Goal: Information Seeking & Learning: Find specific fact

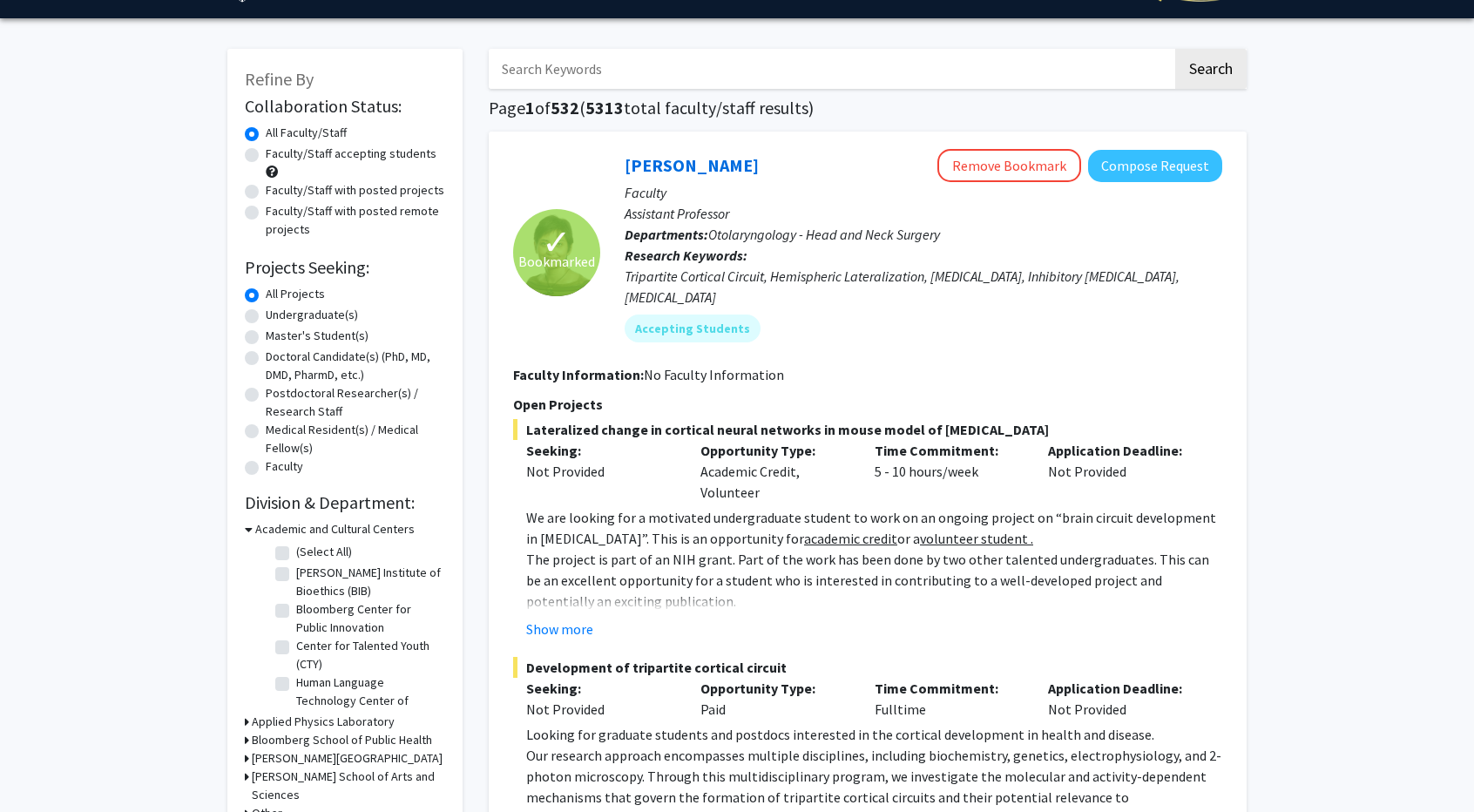
scroll to position [46, 0]
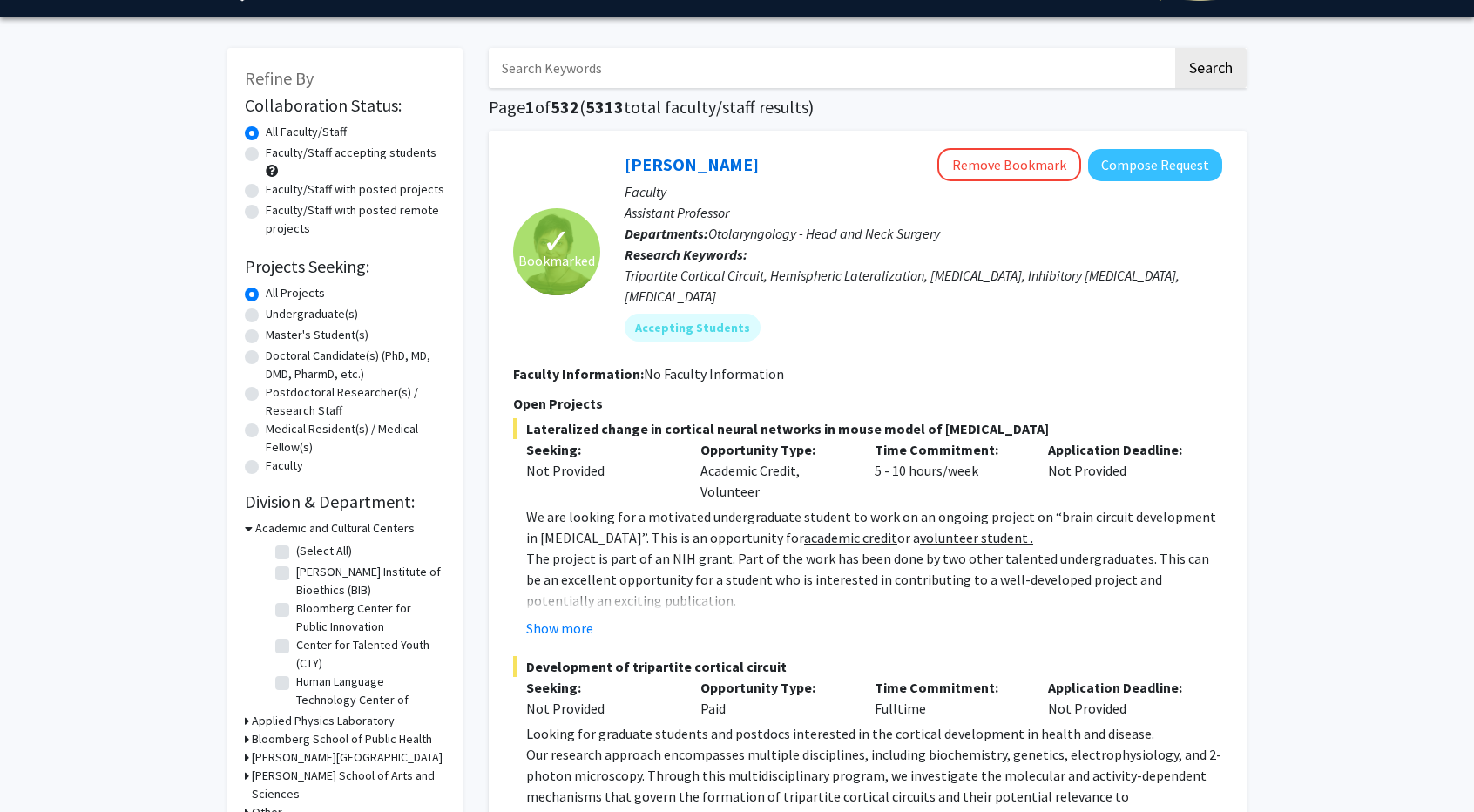
click at [272, 523] on h3 "Academic and Cultural Centers" at bounding box center [335, 528] width 159 height 18
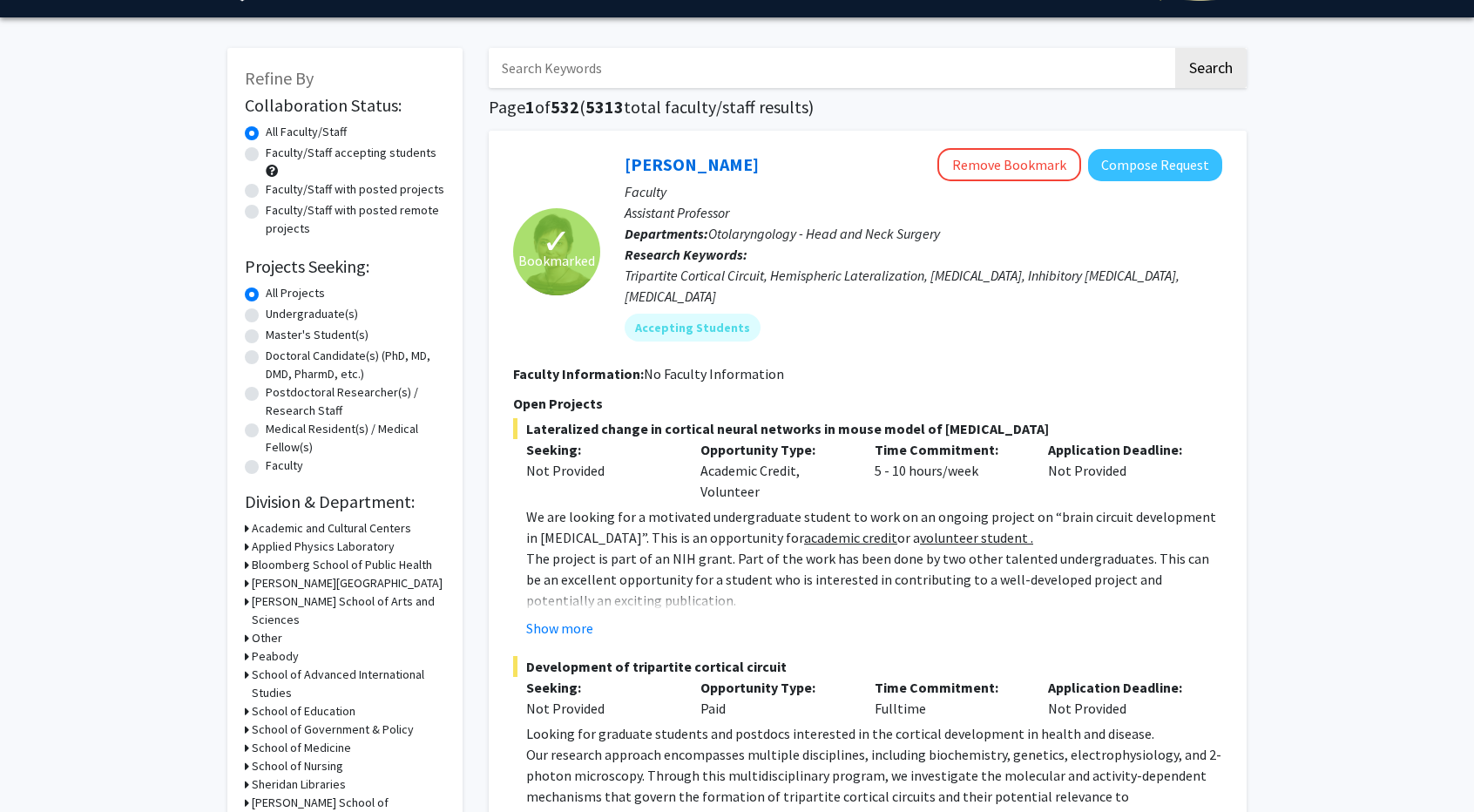
scroll to position [95, 0]
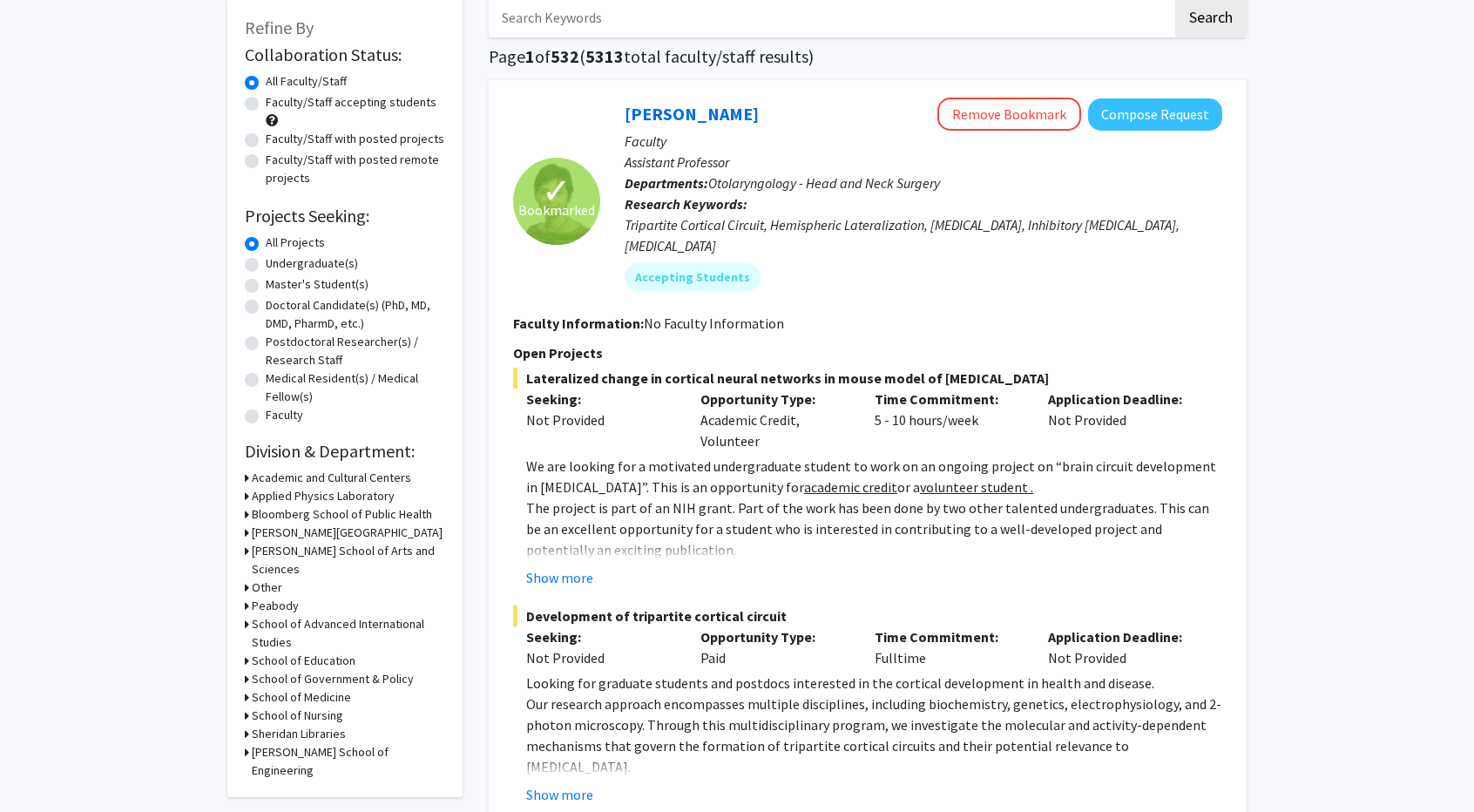
click at [366, 103] on label "Faculty/Staff accepting students" at bounding box center [351, 102] width 171 height 18
click at [277, 103] on input "Faculty/Staff accepting students" at bounding box center [271, 98] width 11 height 11
radio input "true"
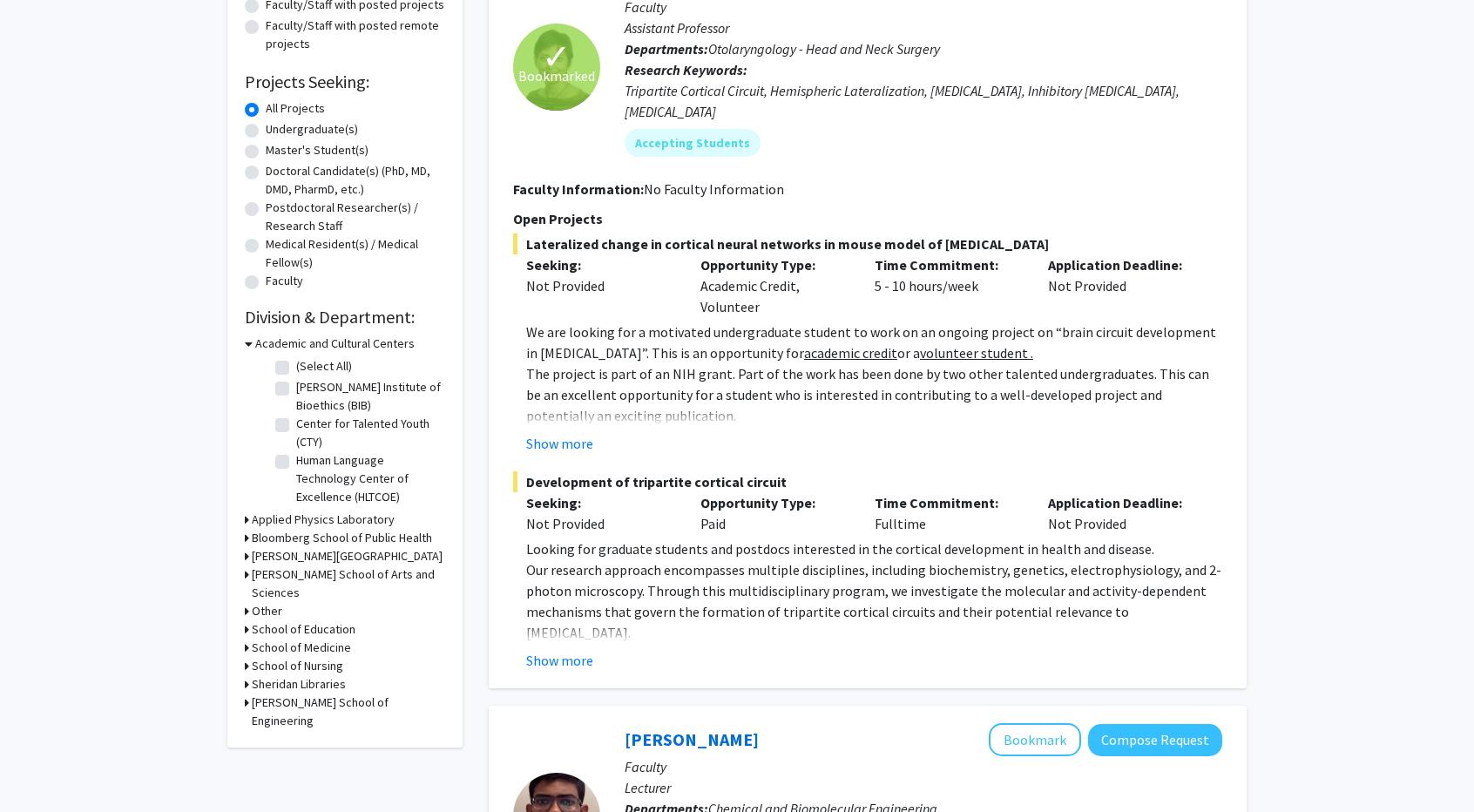
scroll to position [237, 0]
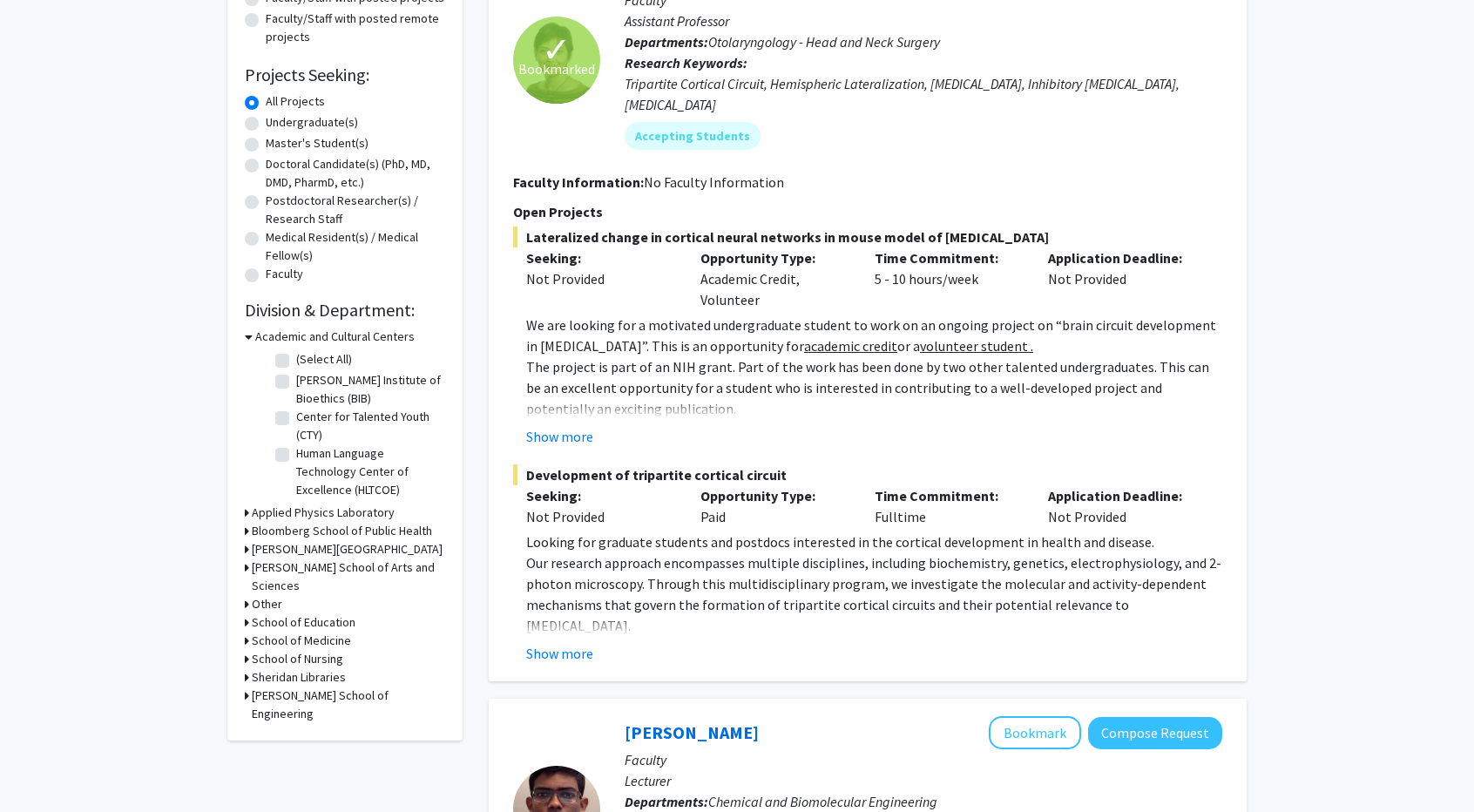
click at [255, 686] on h3 "[PERSON_NAME] School of Engineering" at bounding box center [348, 704] width 193 height 37
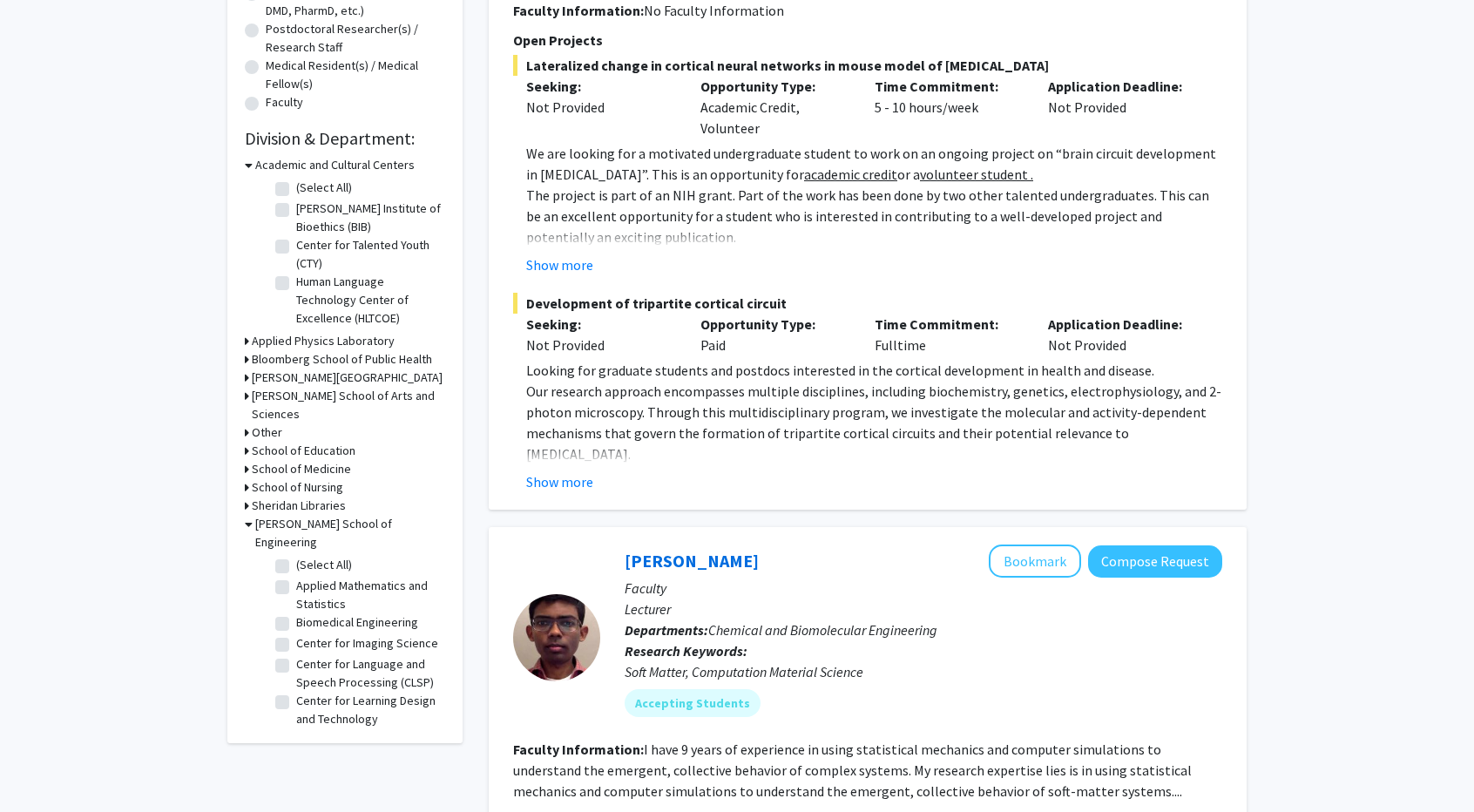
scroll to position [411, 0]
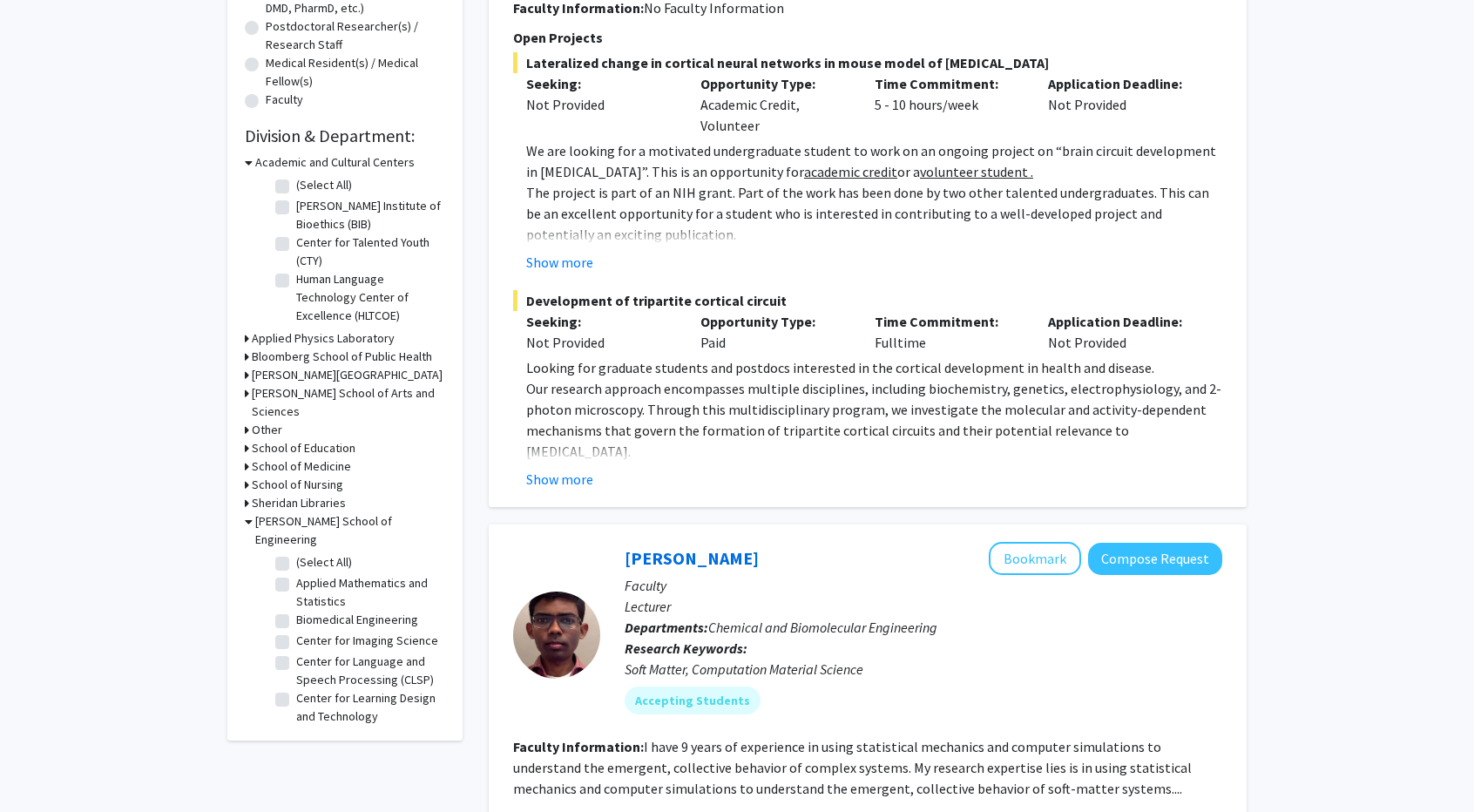
click at [296, 611] on label "Biomedical Engineering" at bounding box center [356, 620] width 122 height 18
click at [296, 611] on input "Biomedical Engineering" at bounding box center [301, 616] width 11 height 11
checkbox input "true"
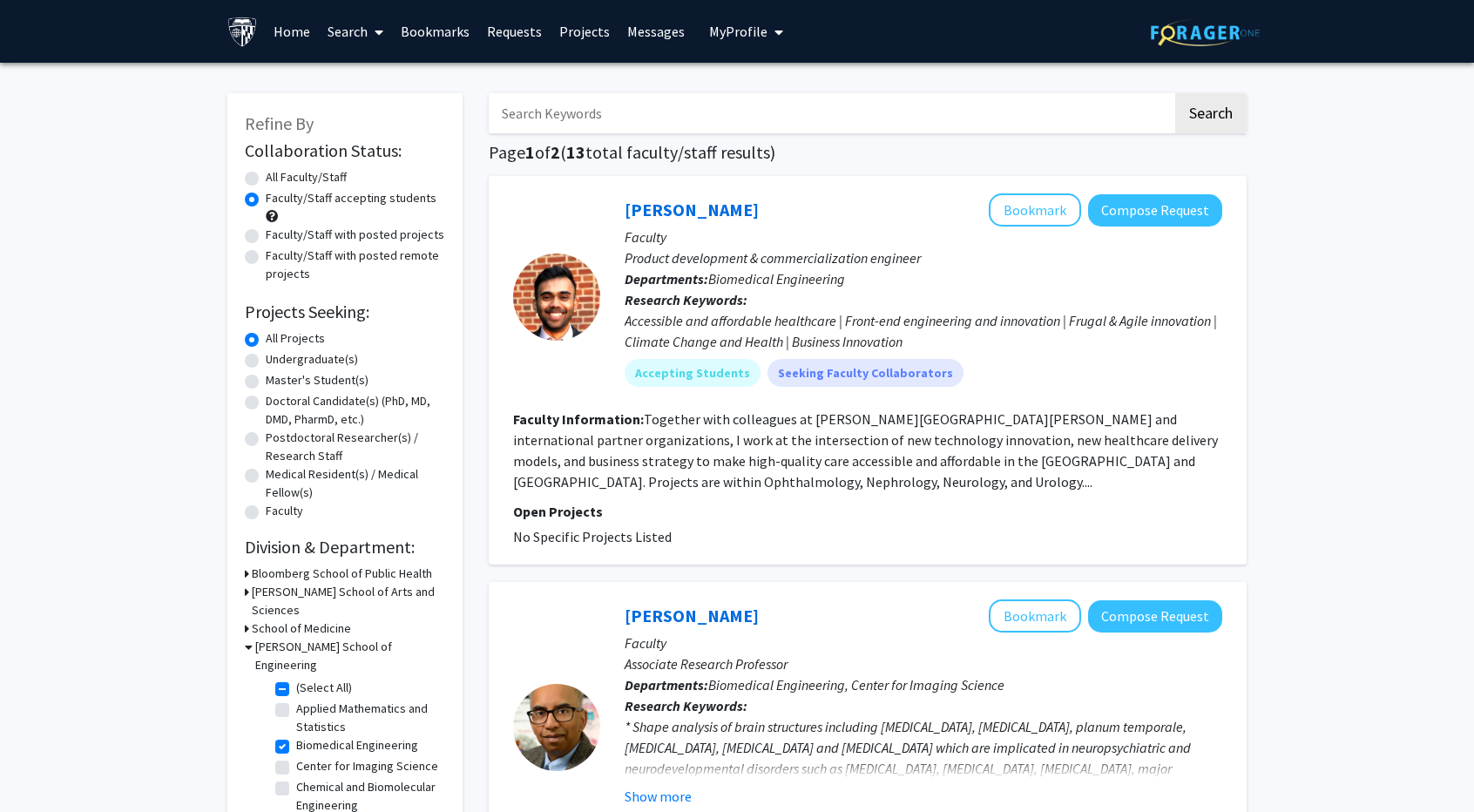
click at [386, 233] on label "Faculty/Staff with posted projects" at bounding box center [355, 234] width 179 height 18
click at [277, 233] on input "Faculty/Staff with posted projects" at bounding box center [271, 231] width 11 height 11
radio input "true"
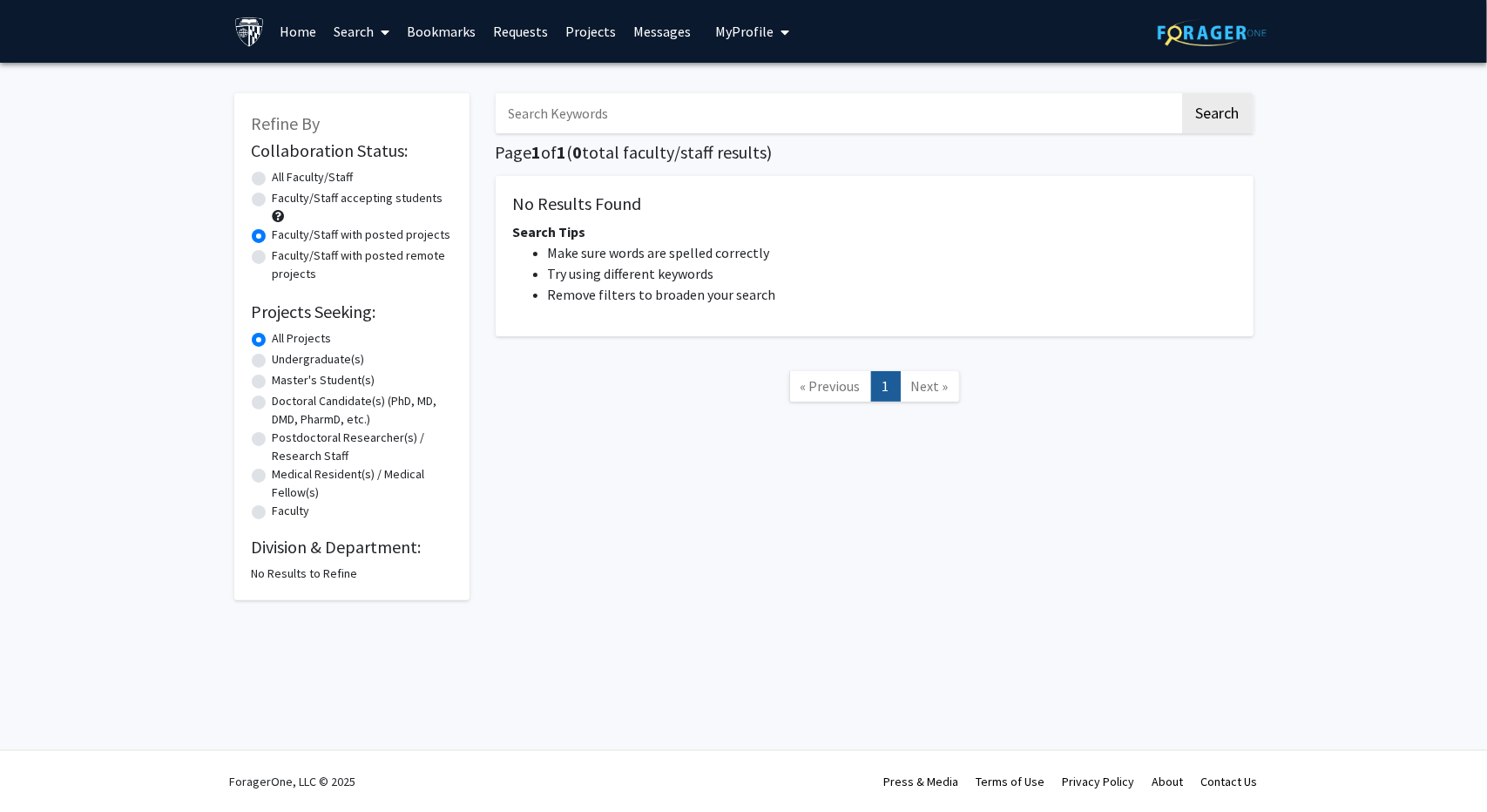
click at [332, 185] on label "All Faculty/Staff" at bounding box center [312, 177] width 81 height 18
click at [284, 179] on input "All Faculty/Staff" at bounding box center [277, 173] width 11 height 11
radio input "true"
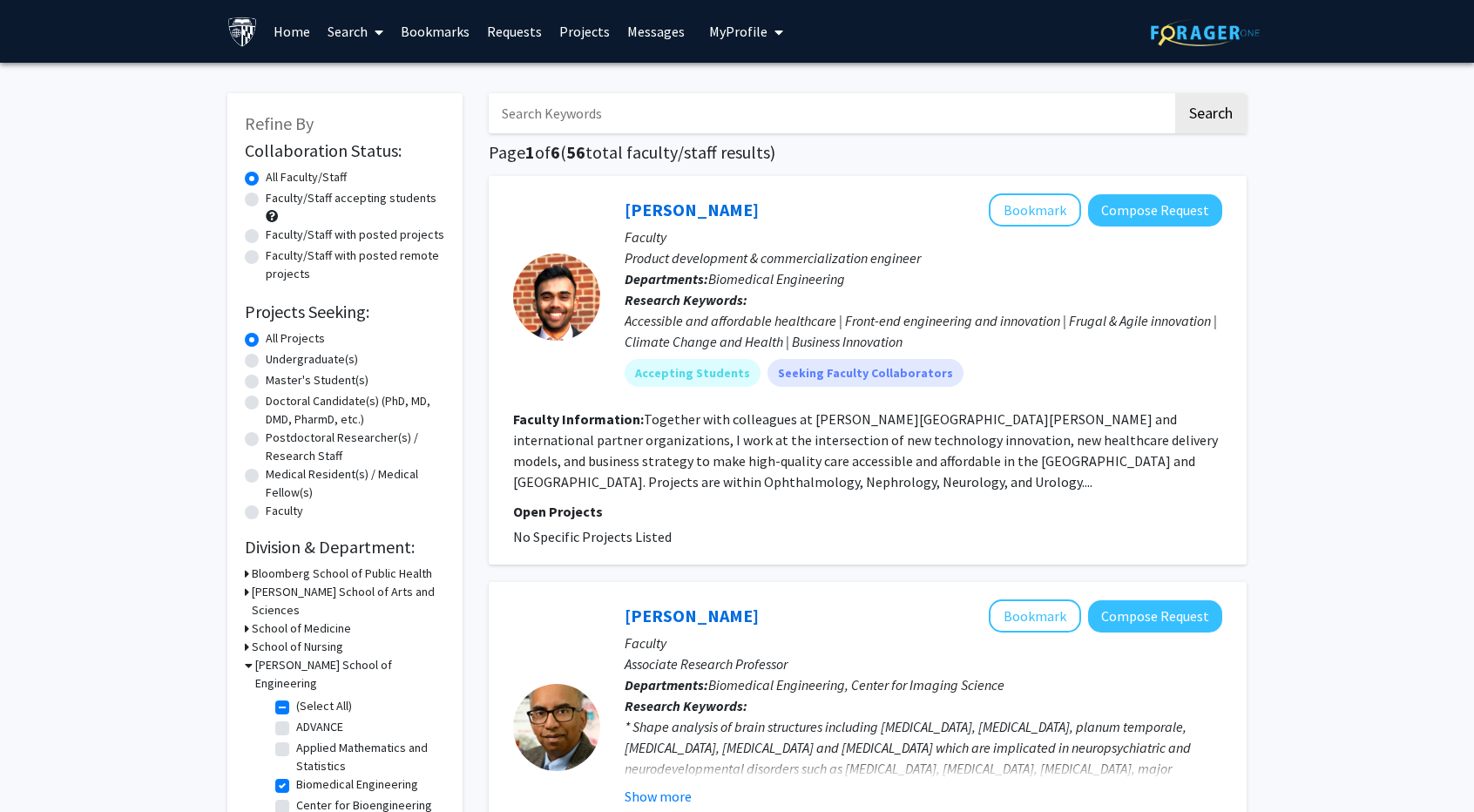
click at [277, 36] on link "Home" at bounding box center [292, 32] width 54 height 61
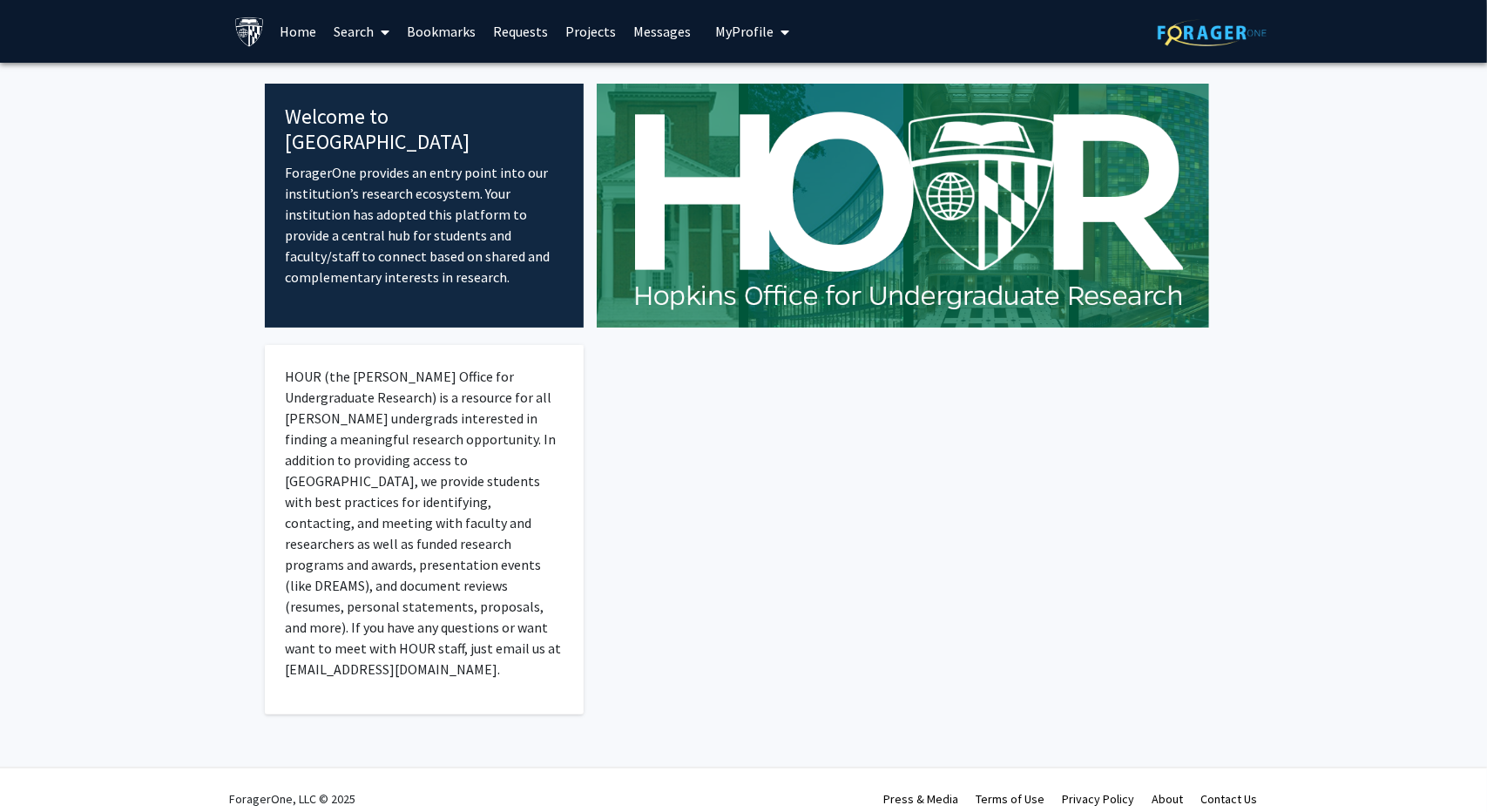
click at [341, 27] on link "Search" at bounding box center [361, 32] width 74 height 61
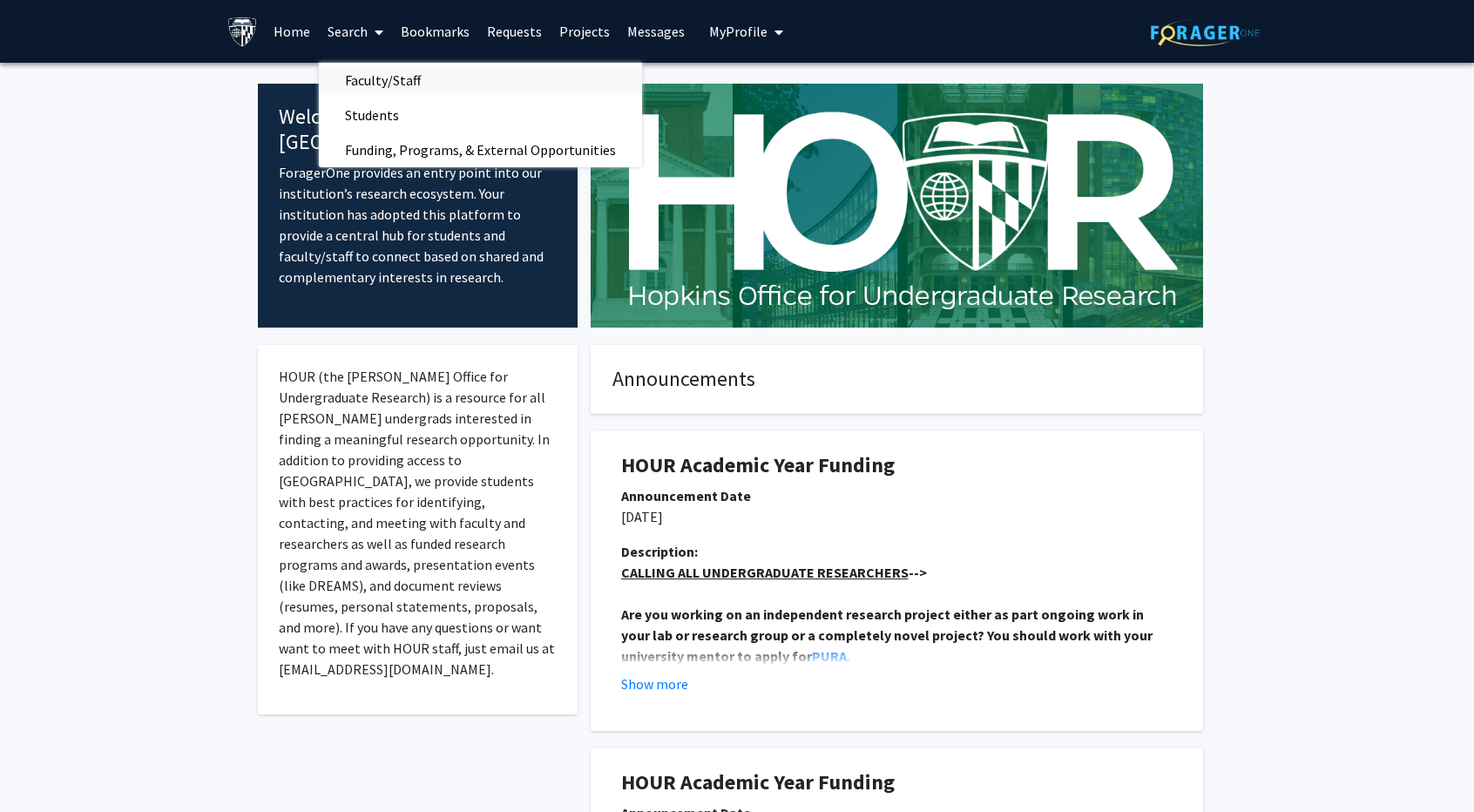
click at [366, 76] on span "Faculty/Staff" at bounding box center [383, 80] width 128 height 35
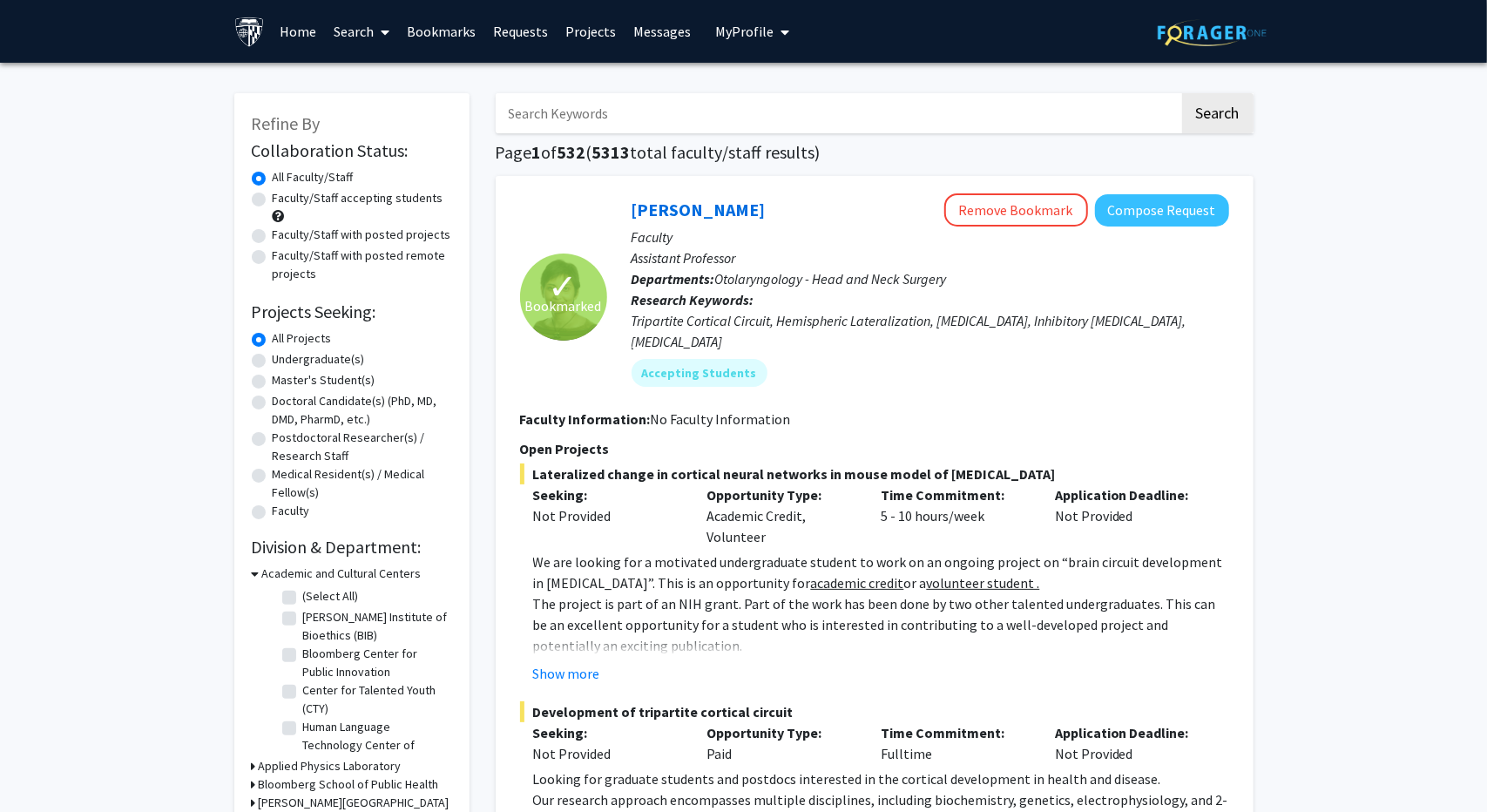
click at [546, 122] on input "Search Keywords" at bounding box center [837, 113] width 684 height 40
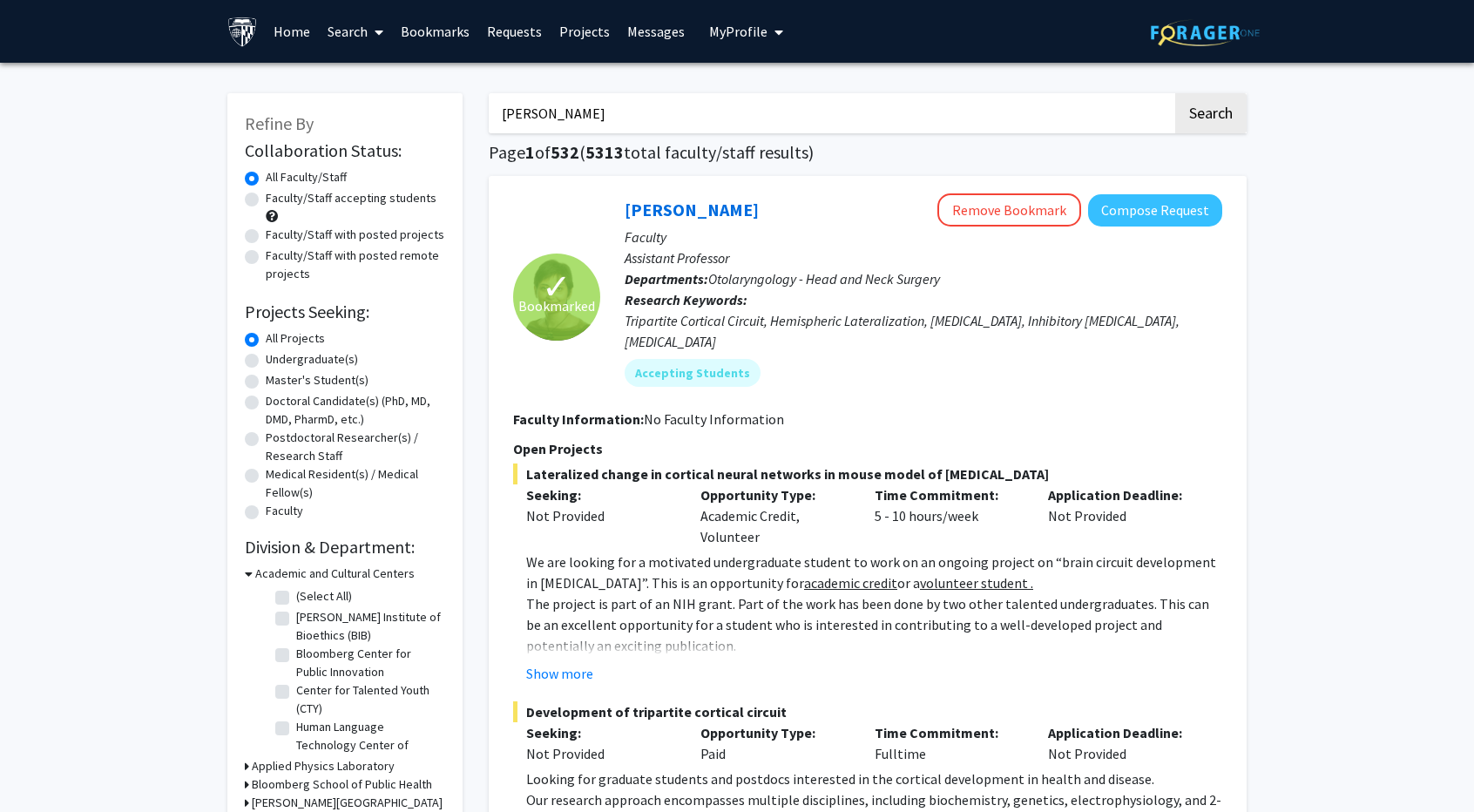
type input "[PERSON_NAME]"
click at [1176, 93] on button "Search" at bounding box center [1211, 113] width 72 height 40
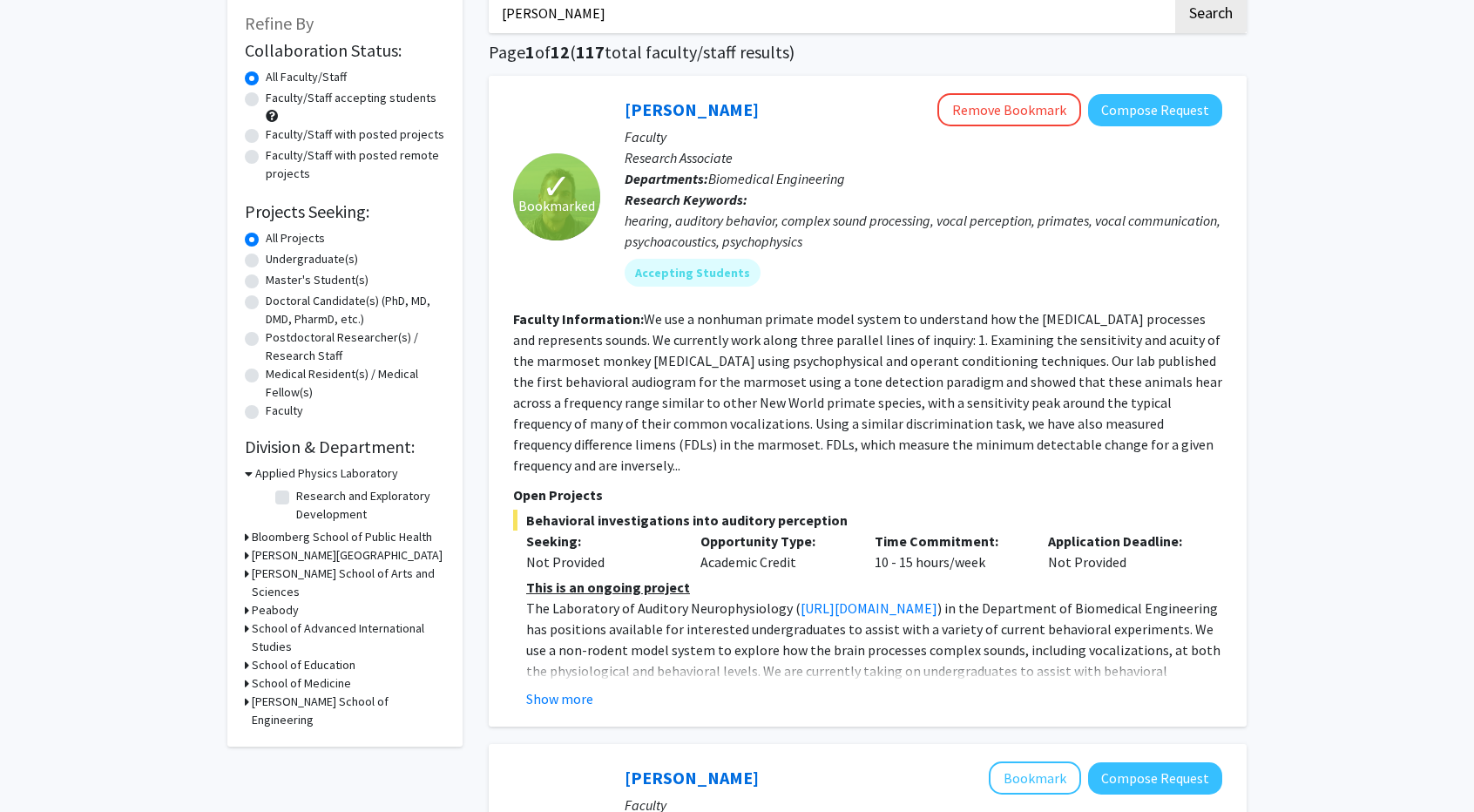
scroll to position [101, 0]
click at [552, 687] on button "Show more" at bounding box center [559, 697] width 67 height 21
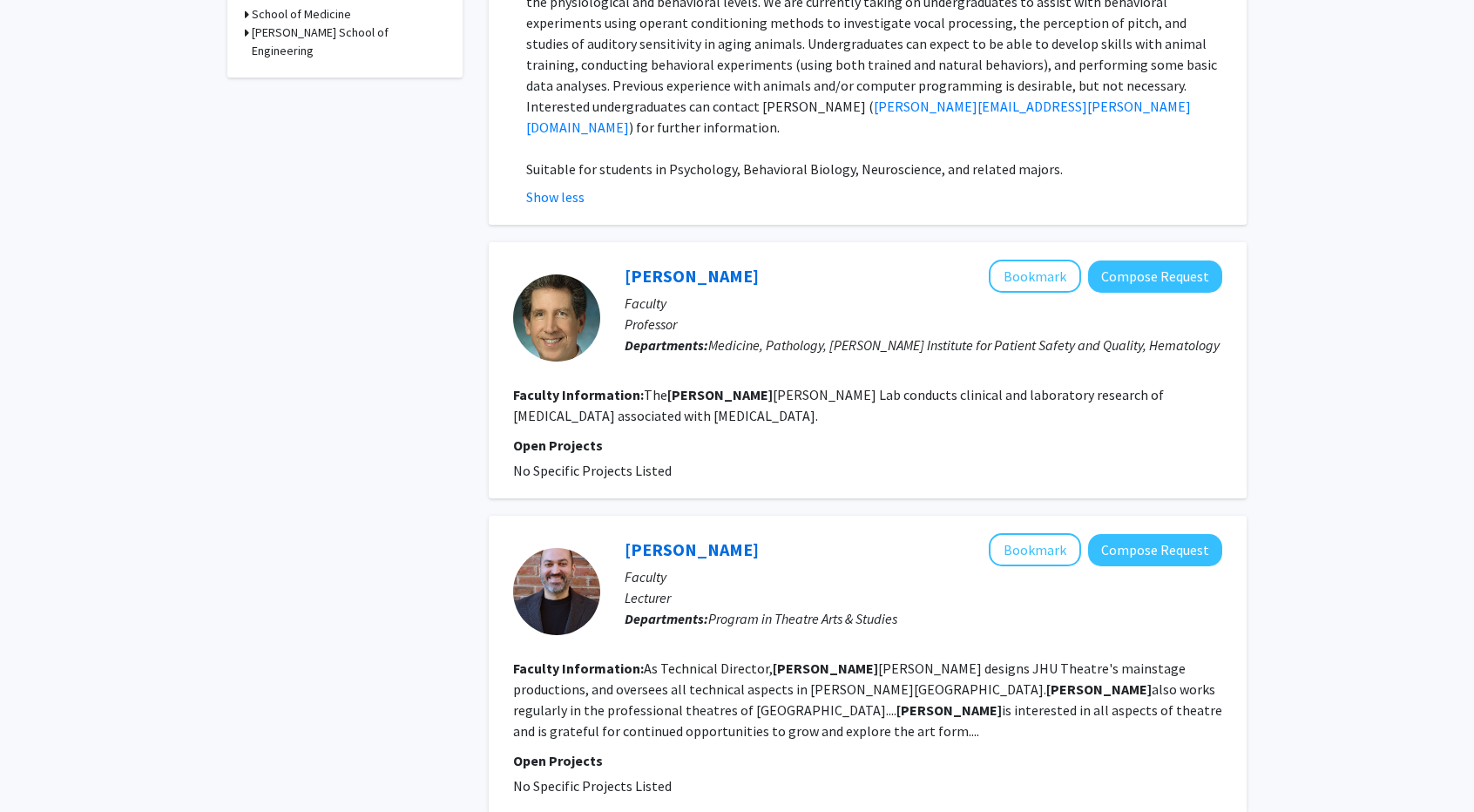
scroll to position [768, 0]
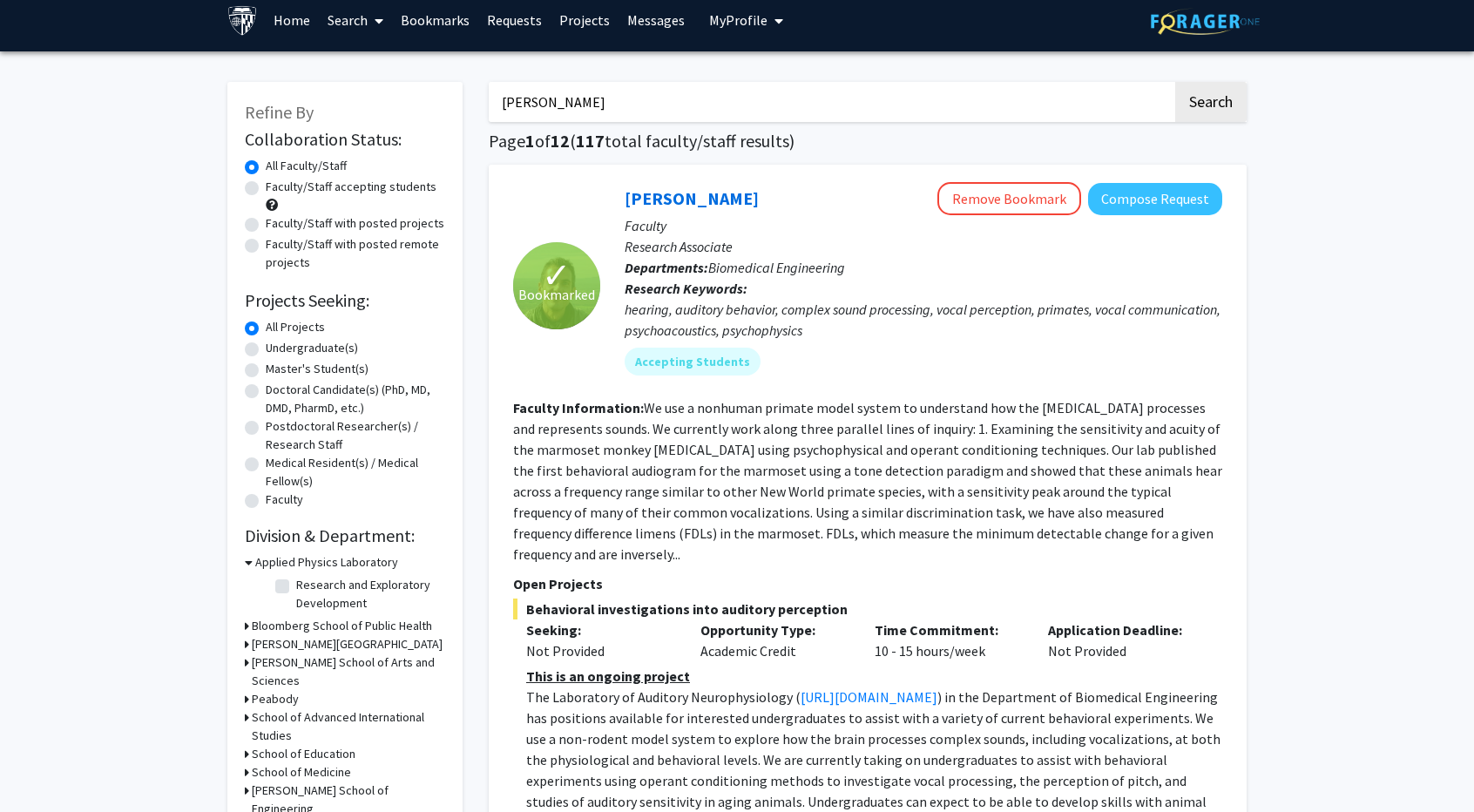
scroll to position [10, 0]
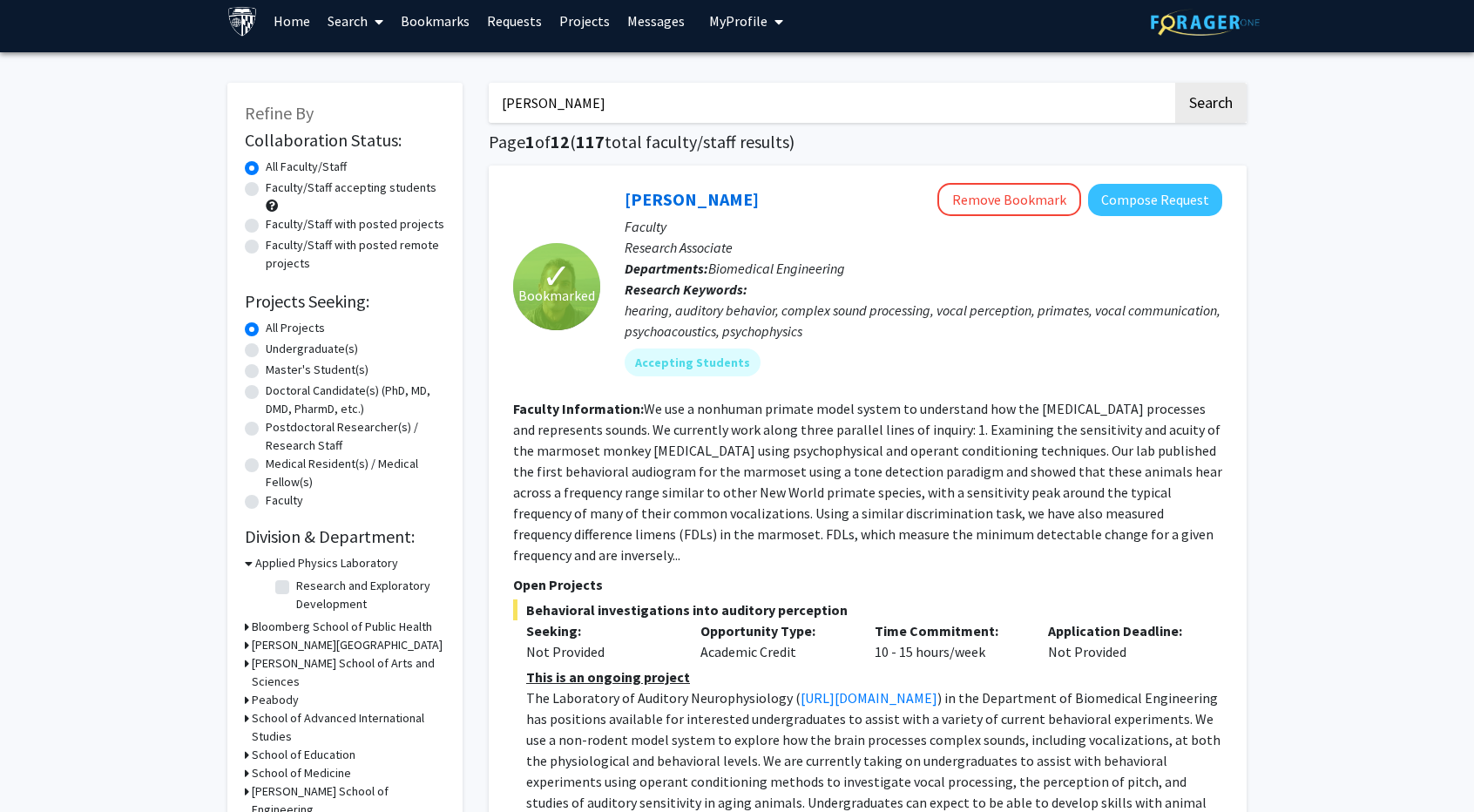
click at [450, 13] on link "Bookmarks" at bounding box center [435, 21] width 87 height 61
